Goal: Task Accomplishment & Management: Manage account settings

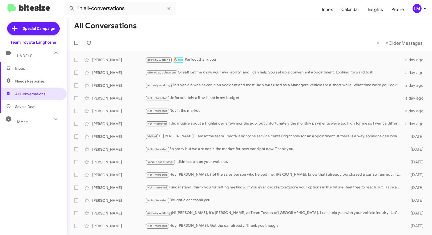
click at [423, 14] on mat-toolbar "in:all-conversations Inbox Calendar Insights Profile LM" at bounding box center [216, 8] width 432 height 17
click at [425, 11] on icon at bounding box center [424, 8] width 6 height 6
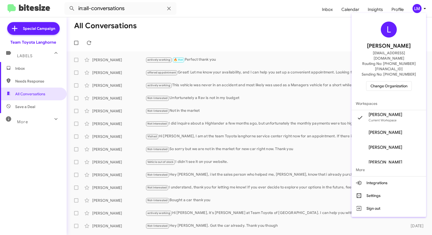
click at [385, 82] on span "Change Organization" at bounding box center [388, 86] width 37 height 9
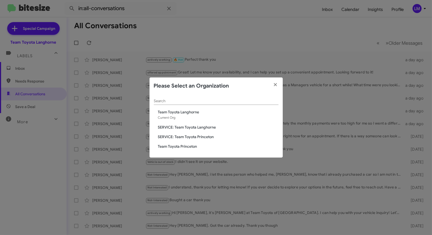
click at [185, 147] on span "Team Toyota Princeton" at bounding box center [218, 146] width 120 height 5
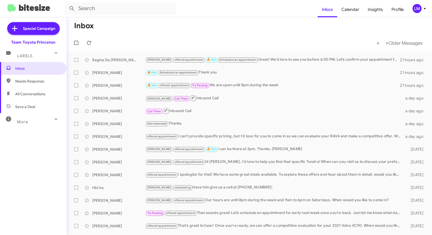
click at [217, 40] on mat-toolbar-row "« Previous » Next Older Messages" at bounding box center [249, 42] width 365 height 17
